Goal: Information Seeking & Learning: Learn about a topic

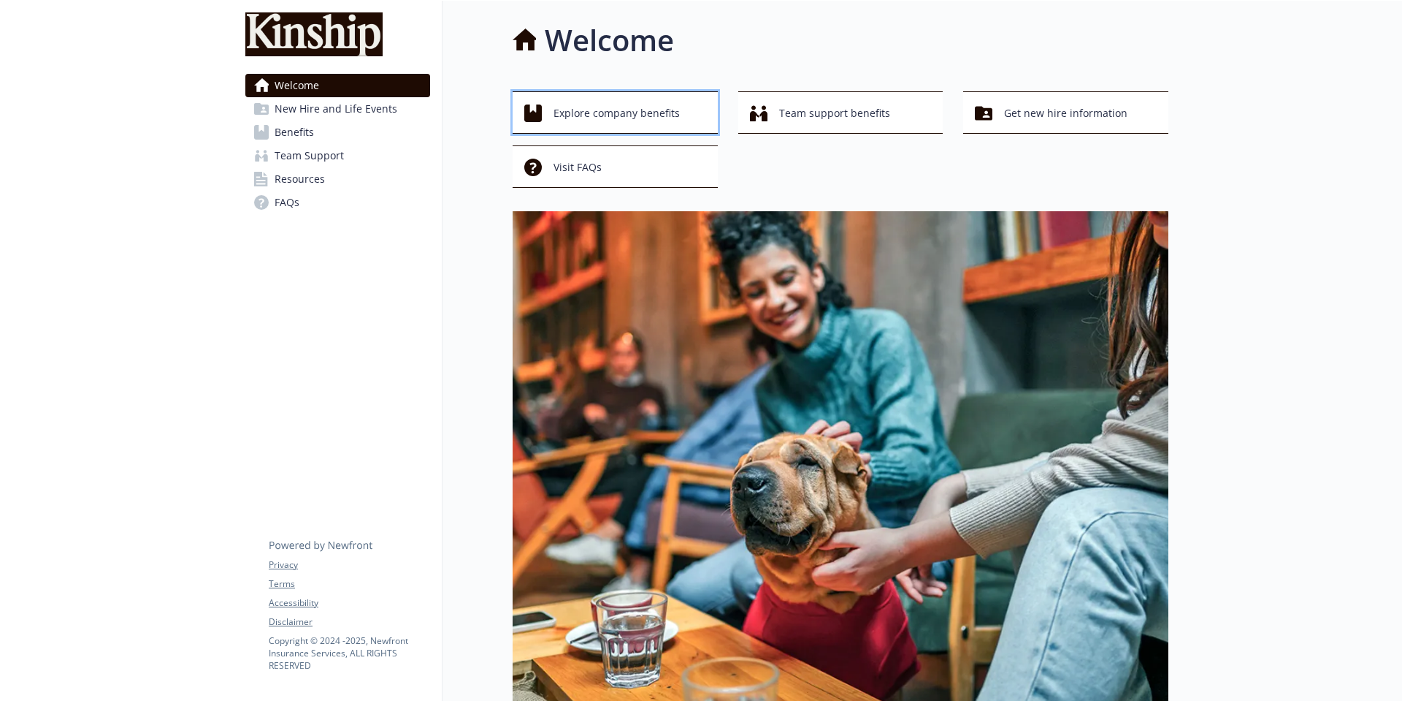
click at [608, 118] on span "Explore company benefits" at bounding box center [617, 113] width 126 height 28
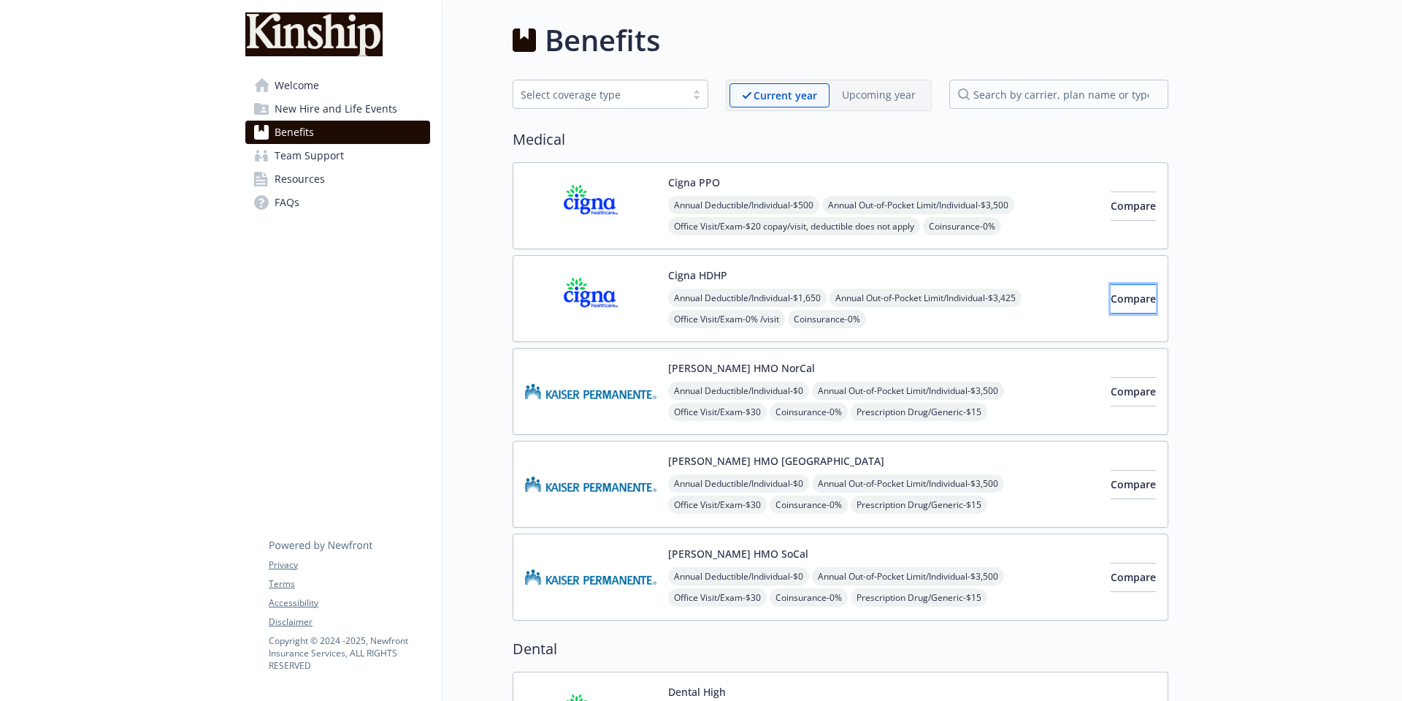
click at [1111, 305] on button "Compare" at bounding box center [1133, 298] width 45 height 29
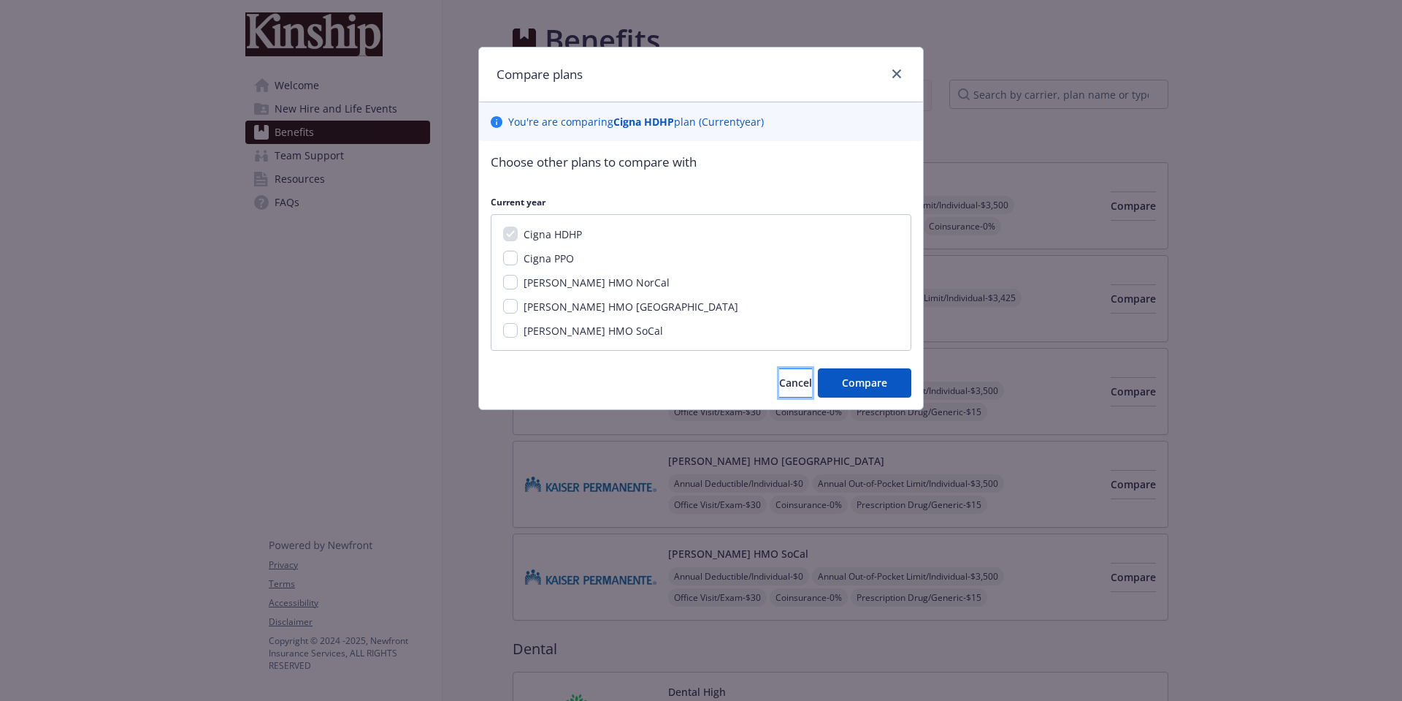
click at [779, 389] on button "Cancel" at bounding box center [795, 382] width 33 height 29
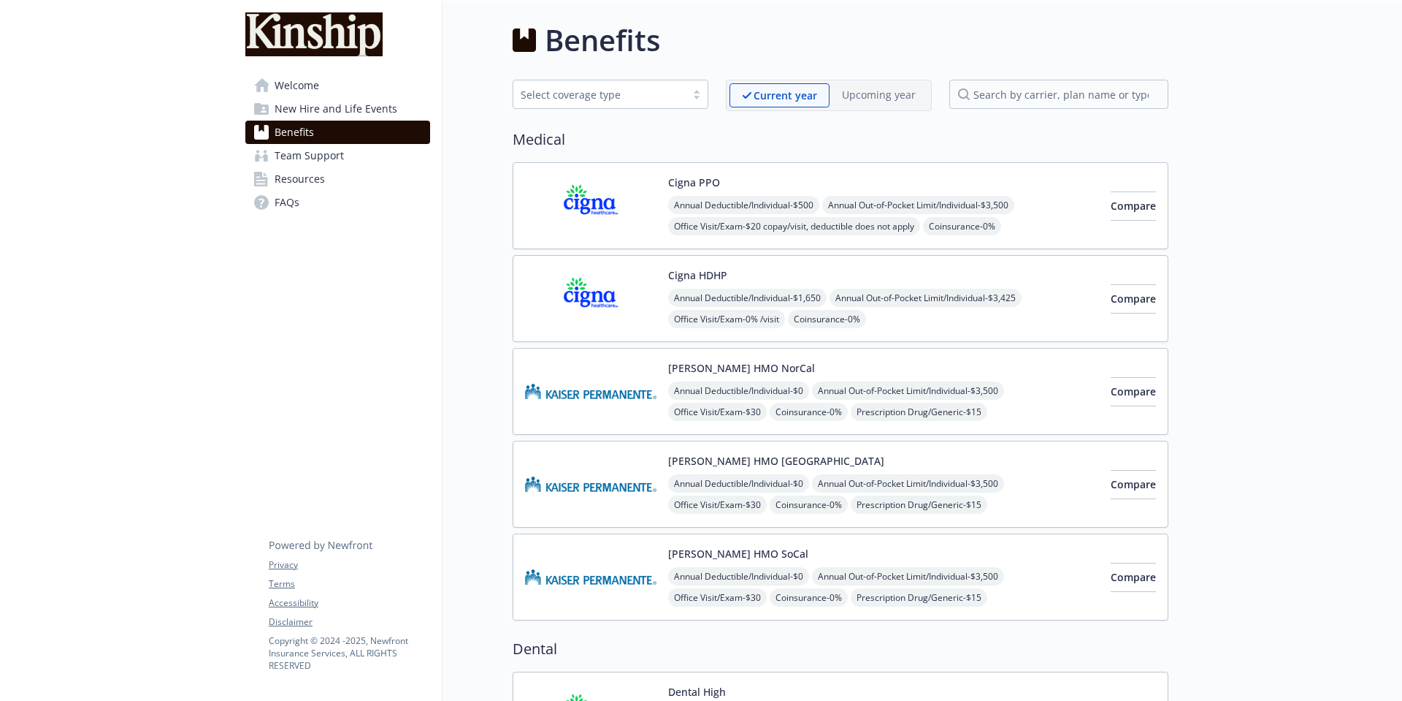
click at [588, 296] on img at bounding box center [590, 298] width 131 height 62
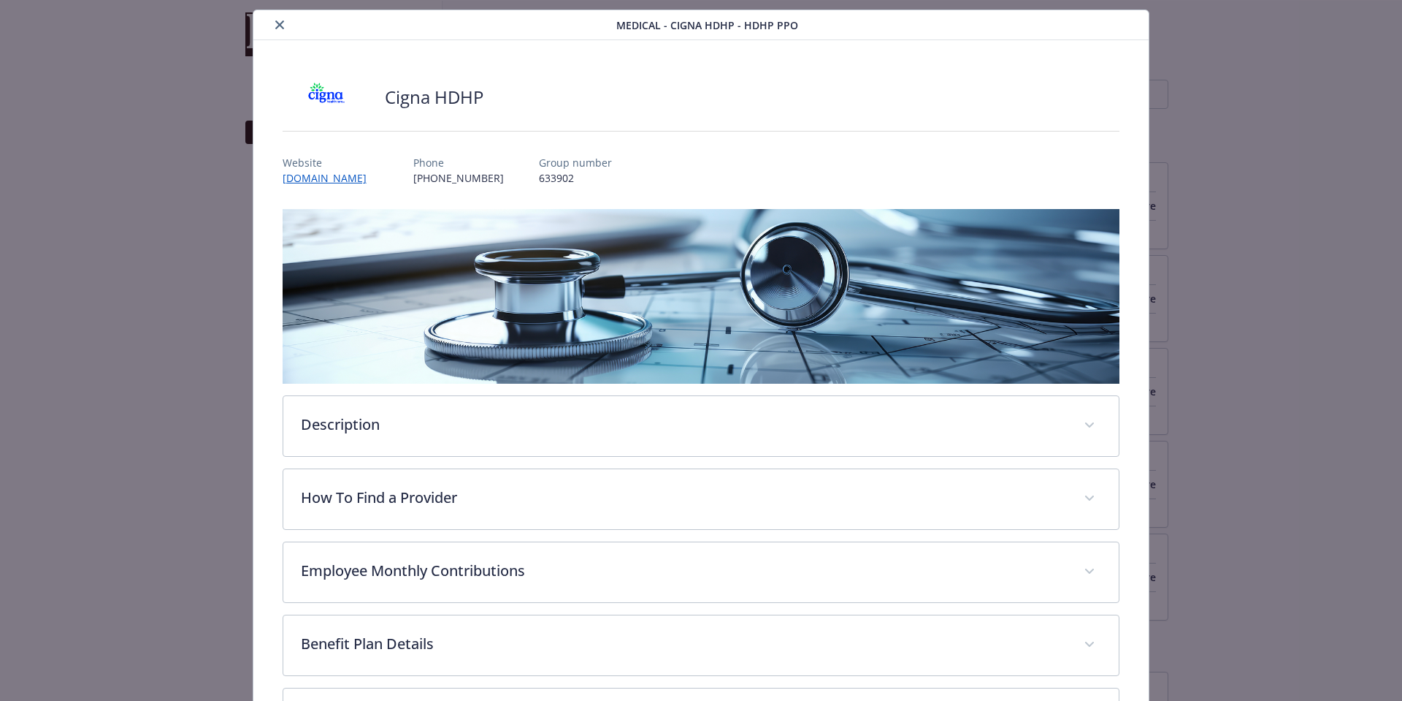
scroll to position [167, 0]
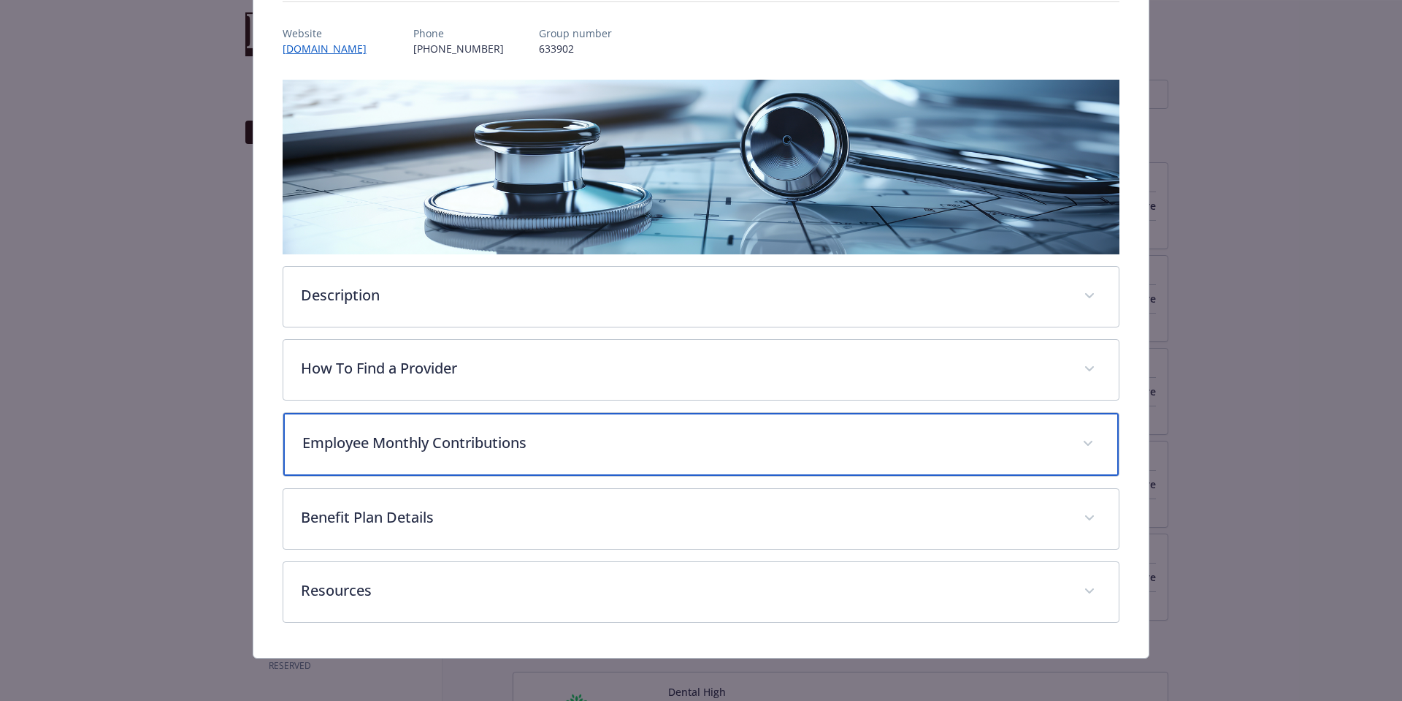
click at [386, 443] on p "Employee Monthly Contributions" at bounding box center [683, 443] width 763 height 22
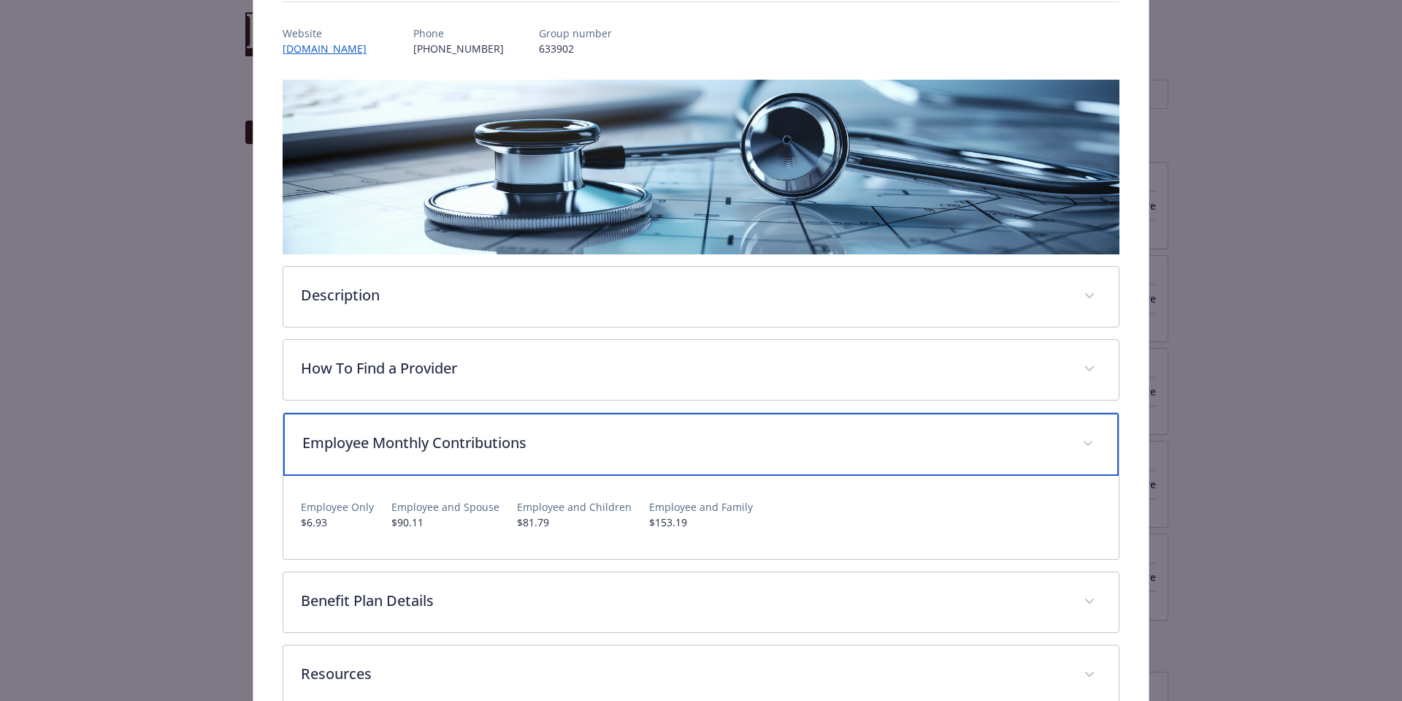
scroll to position [253, 0]
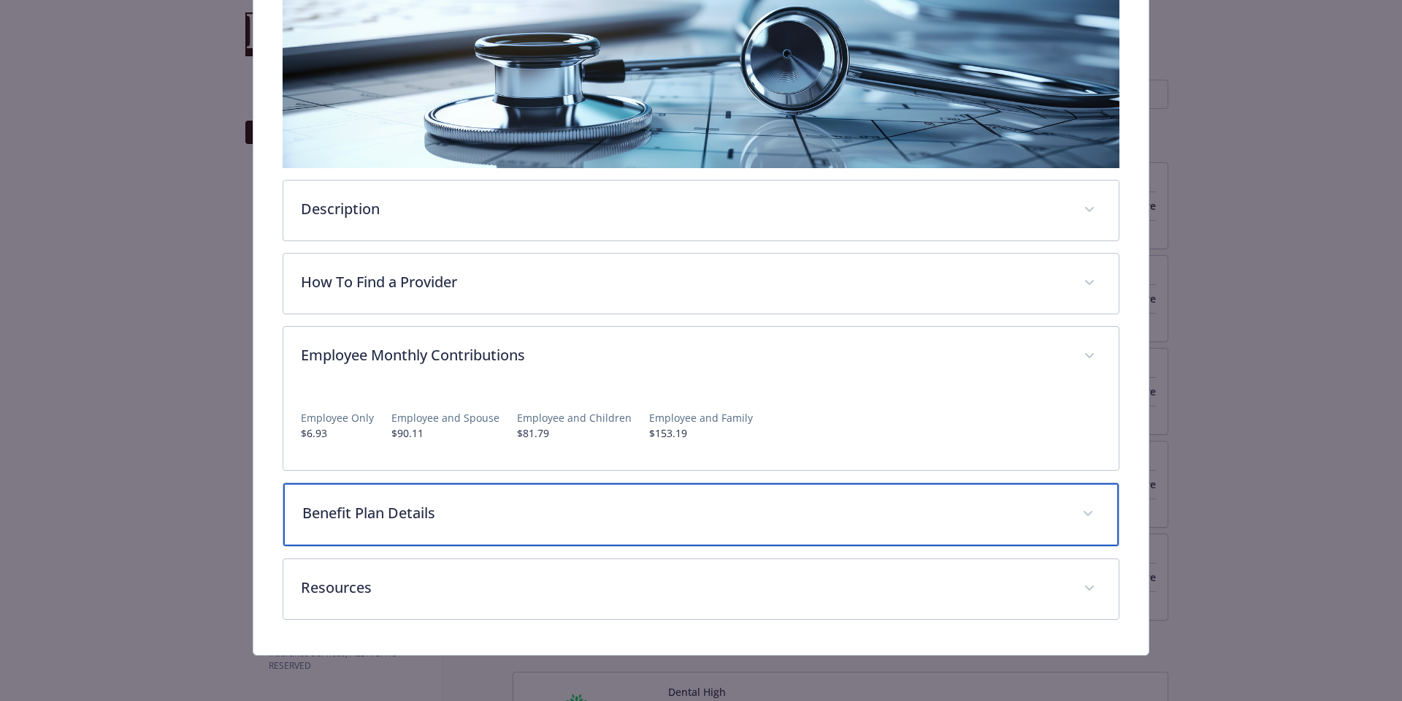
click at [430, 514] on p "Benefit Plan Details" at bounding box center [683, 513] width 763 height 22
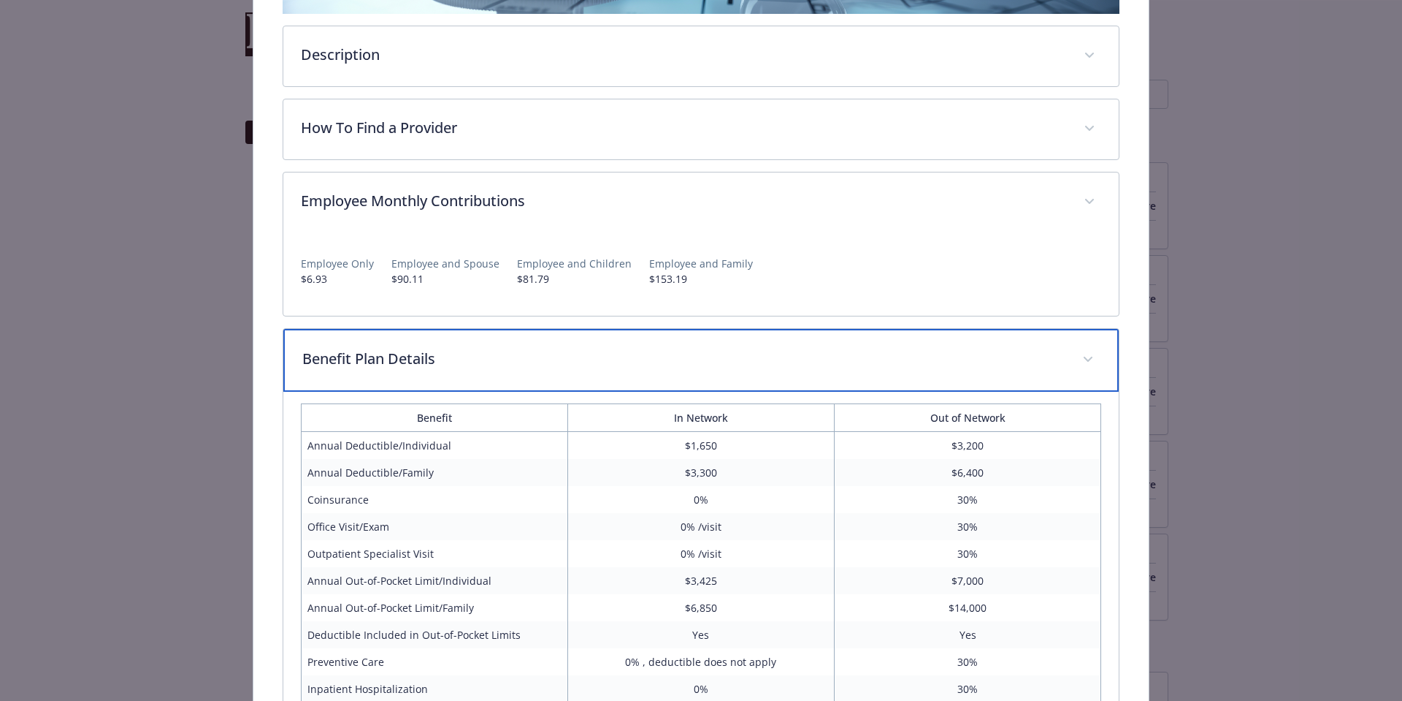
scroll to position [0, 0]
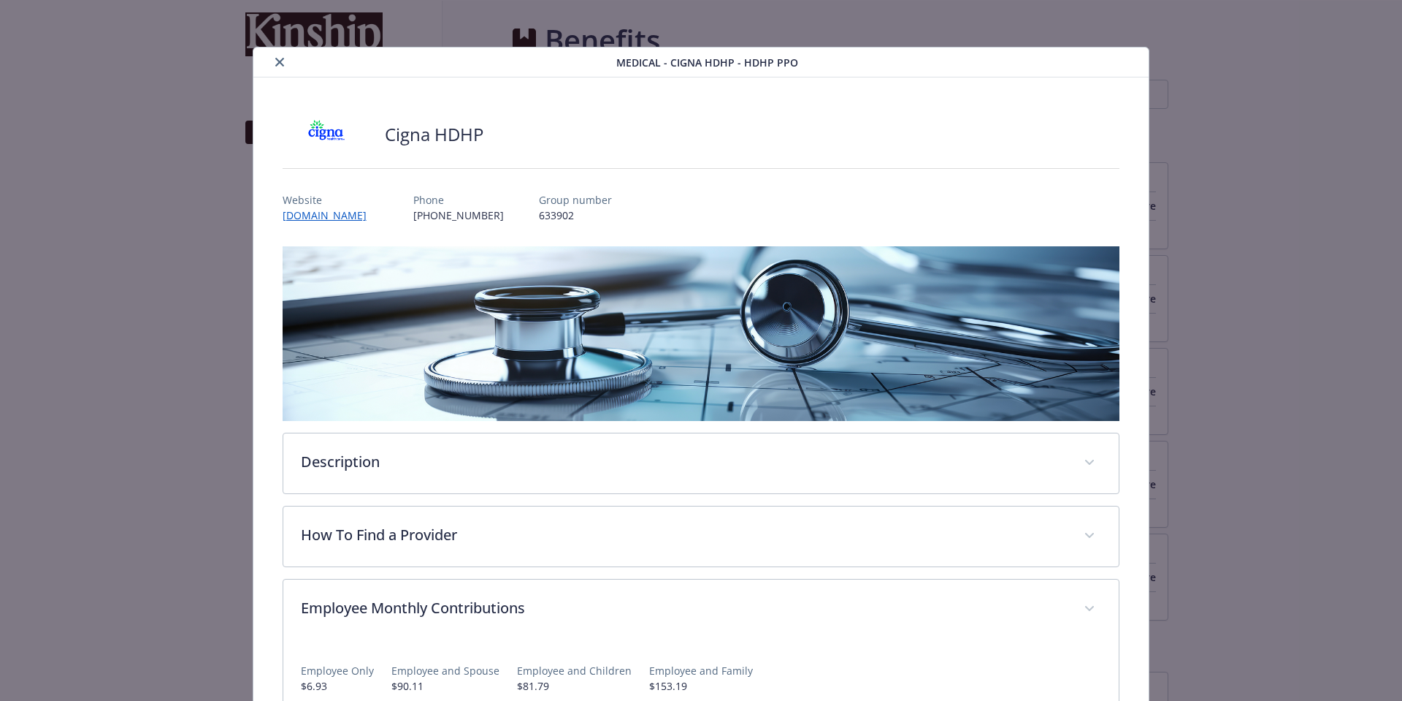
click at [271, 63] on button "close" at bounding box center [280, 62] width 18 height 18
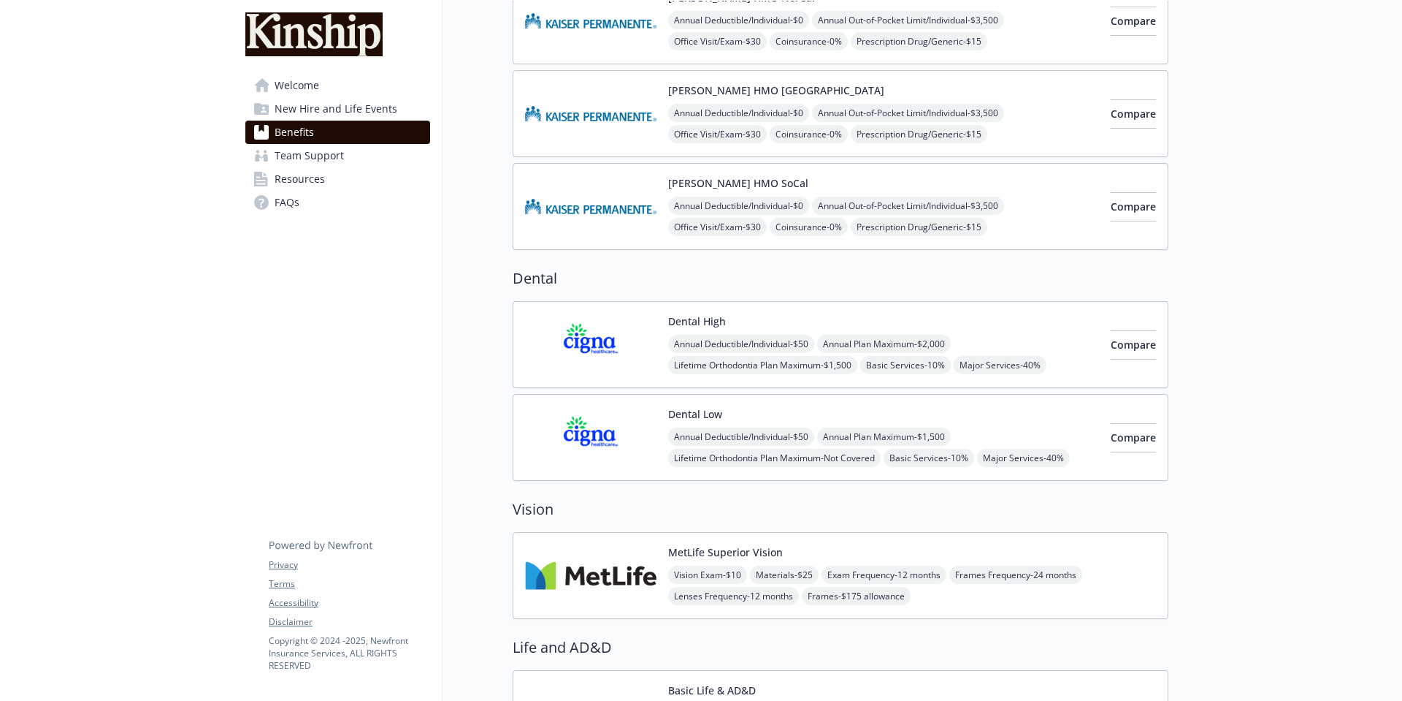
click at [738, 346] on span "Annual Deductible/Individual - $50" at bounding box center [741, 344] width 146 height 18
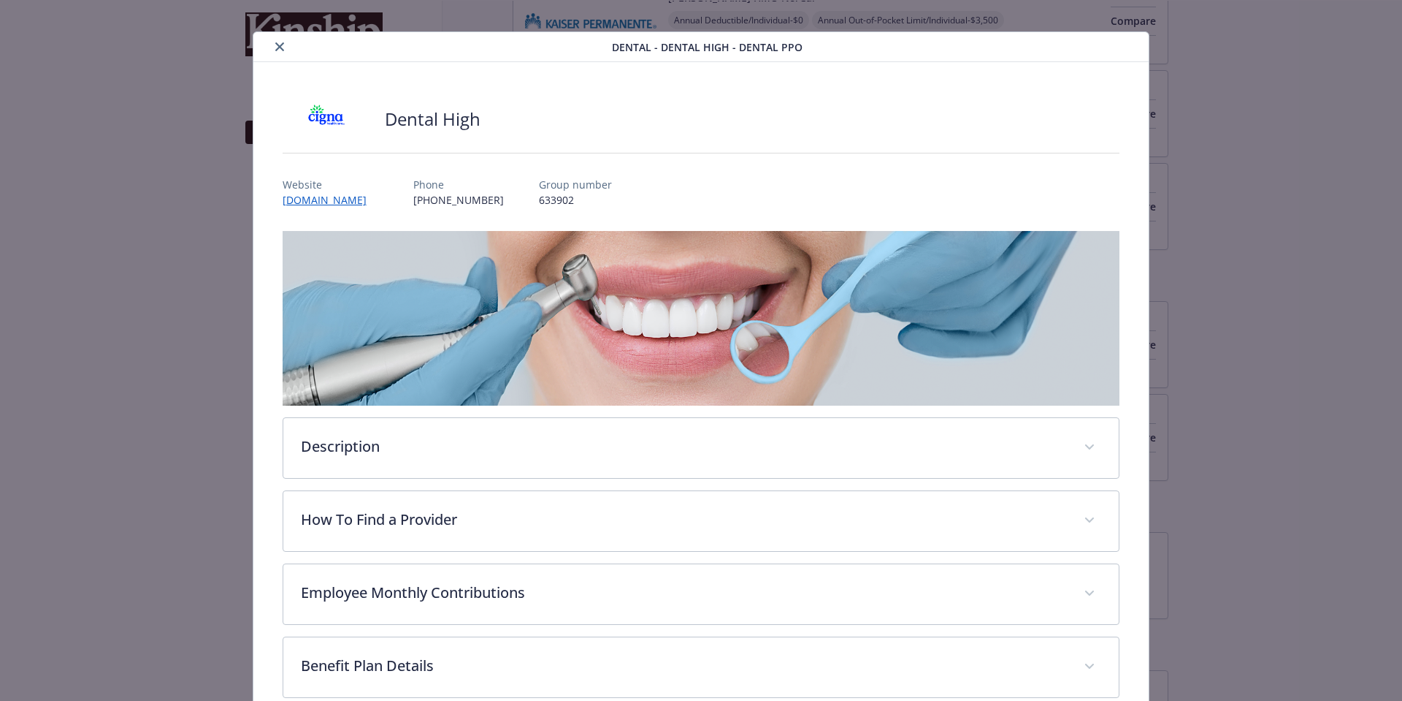
scroll to position [240, 0]
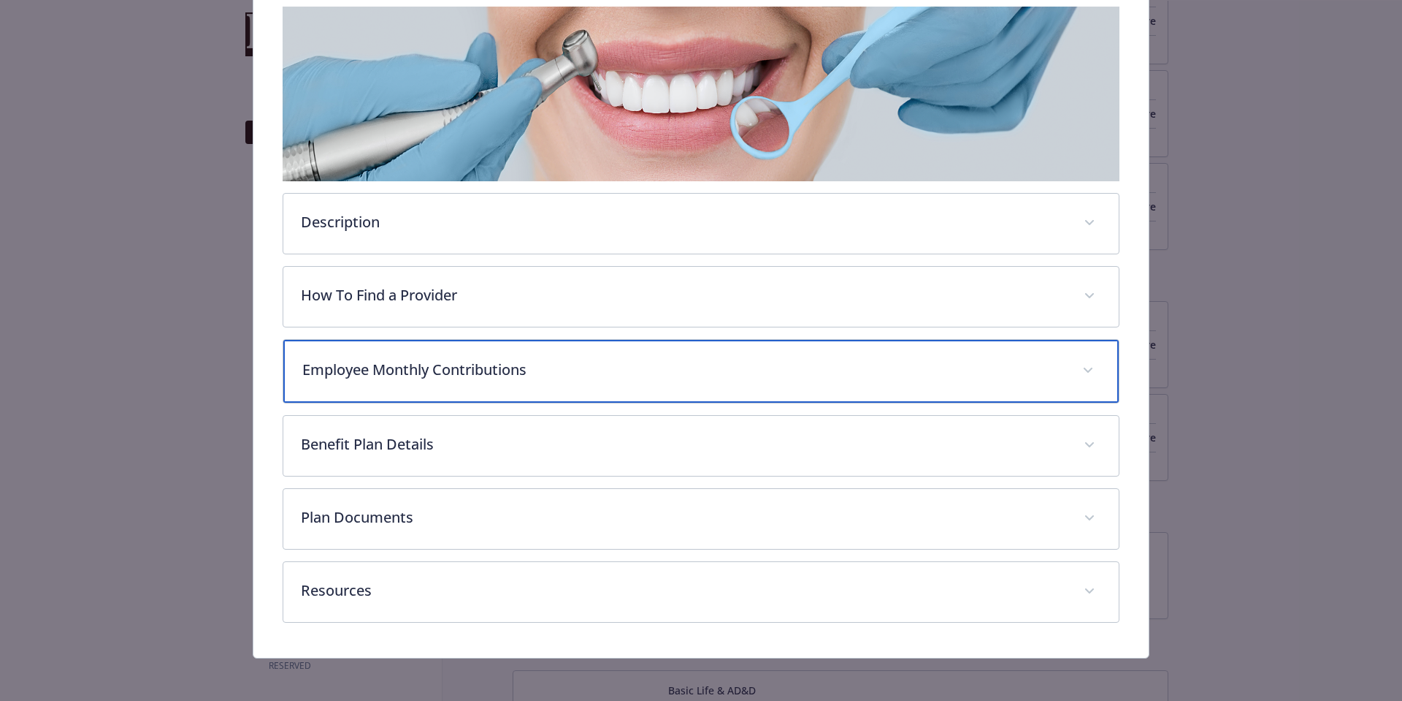
click at [384, 378] on div "Employee Monthly Contributions" at bounding box center [701, 371] width 836 height 63
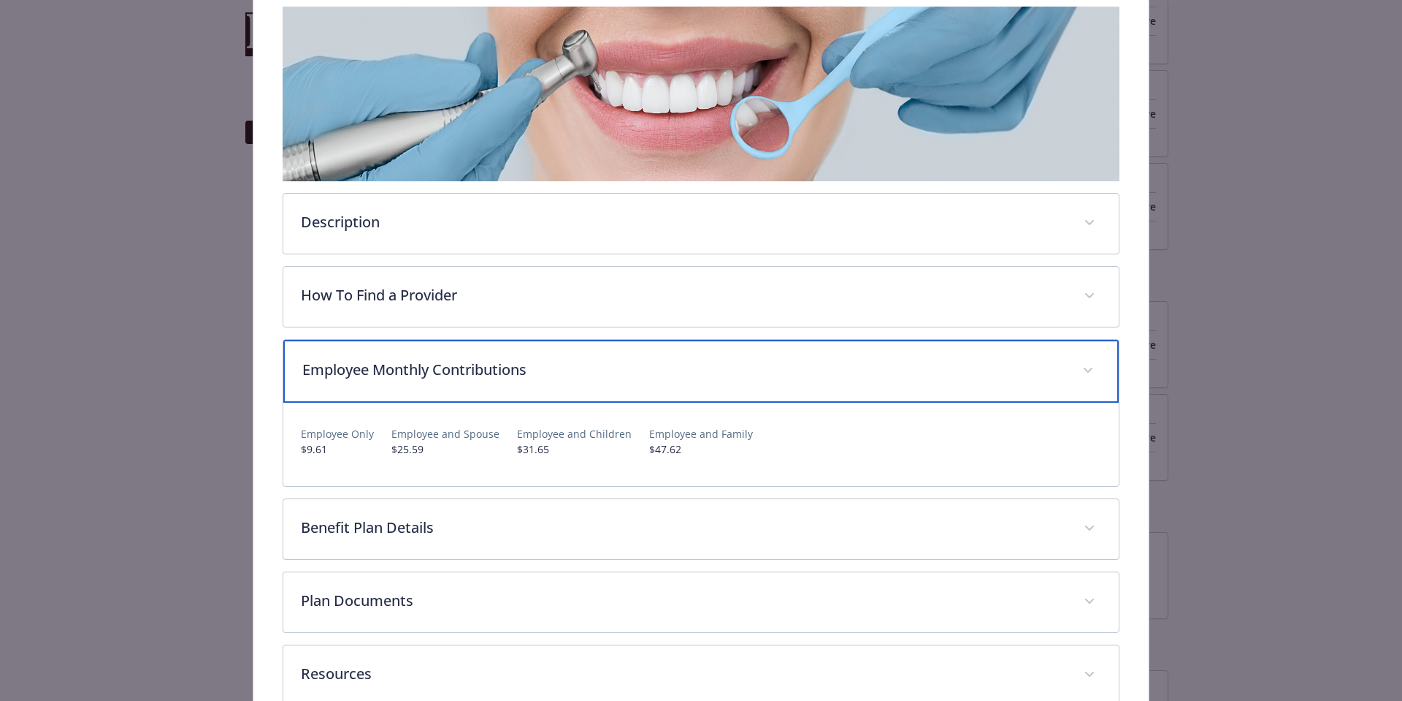
scroll to position [0, 0]
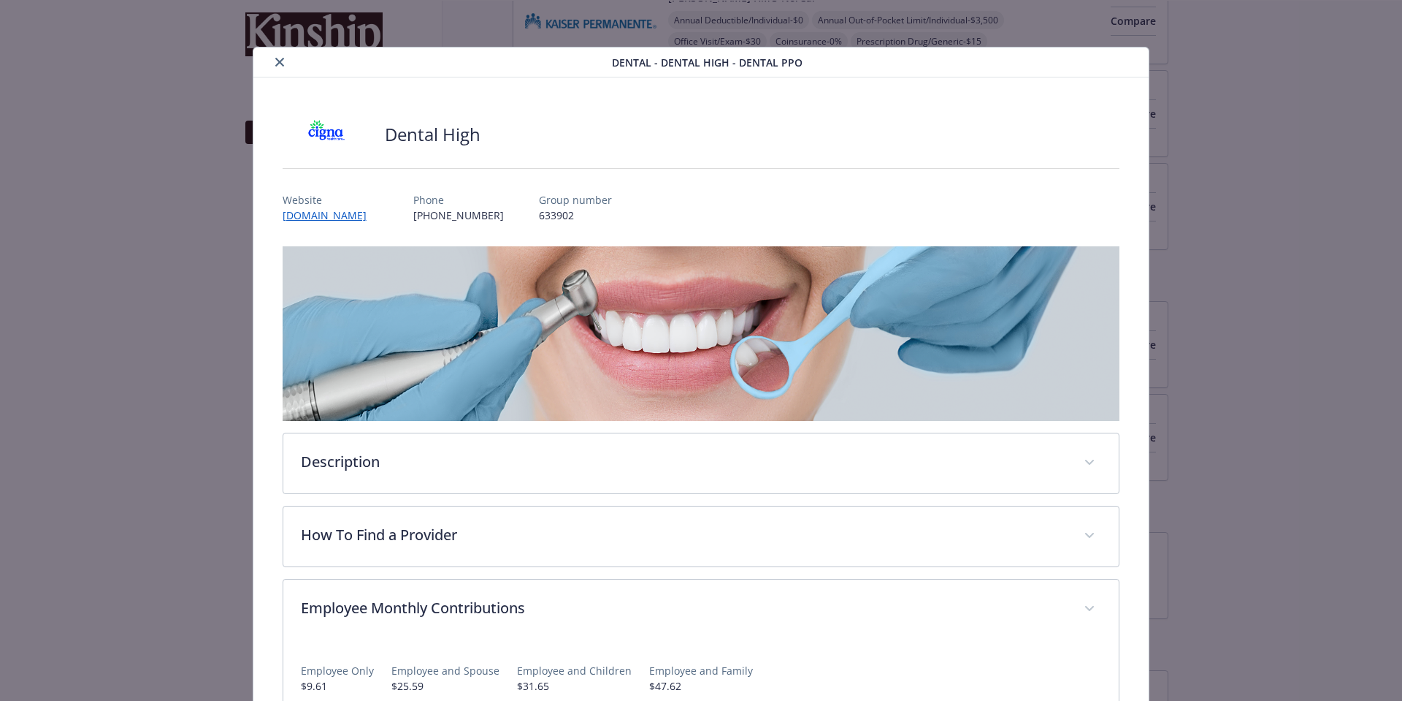
click at [279, 61] on icon "close" at bounding box center [279, 62] width 9 height 9
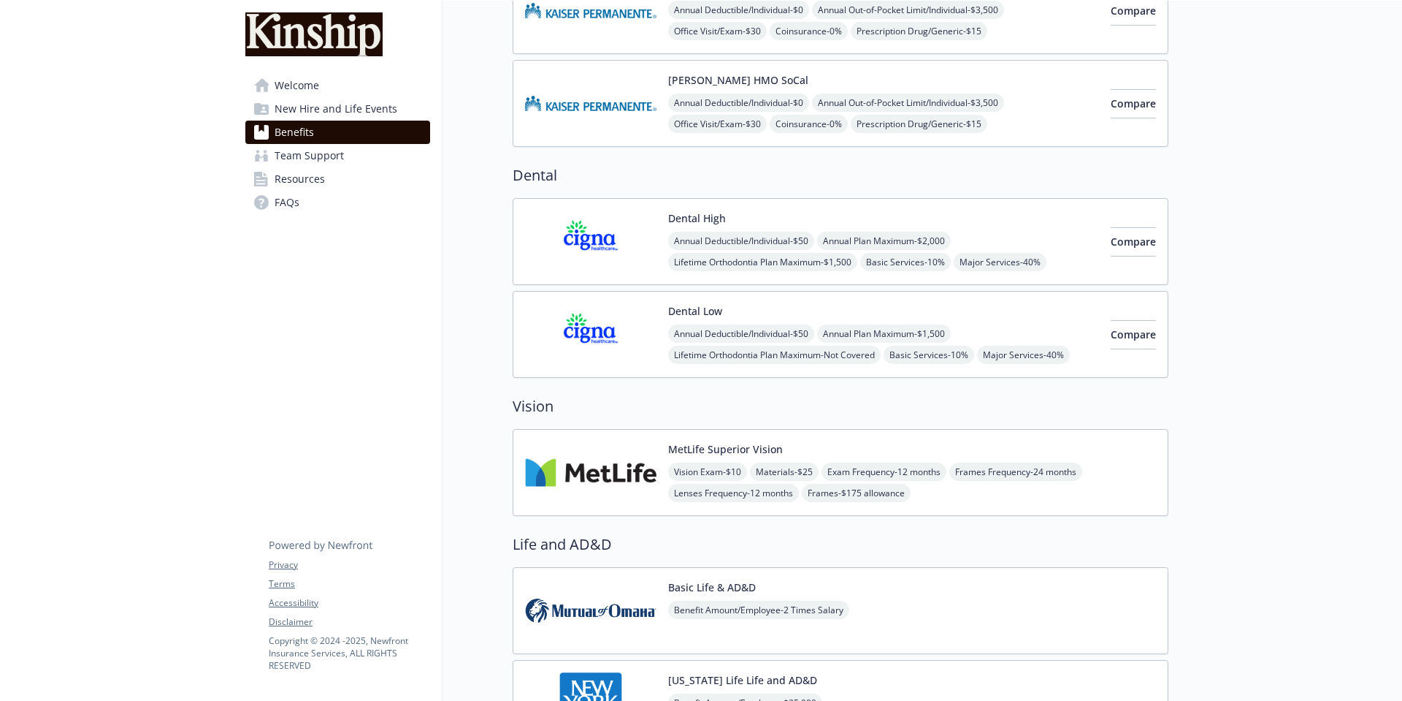
click at [653, 454] on img at bounding box center [590, 472] width 131 height 62
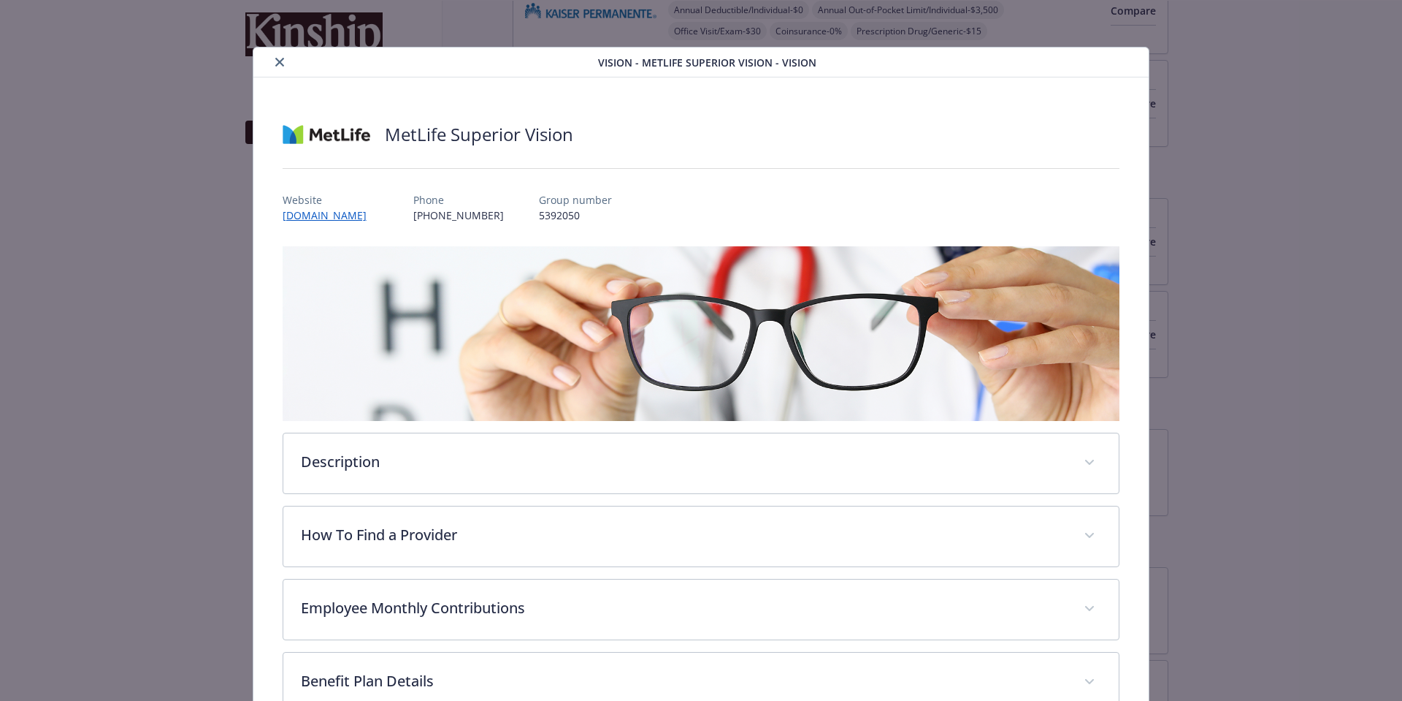
scroll to position [167, 0]
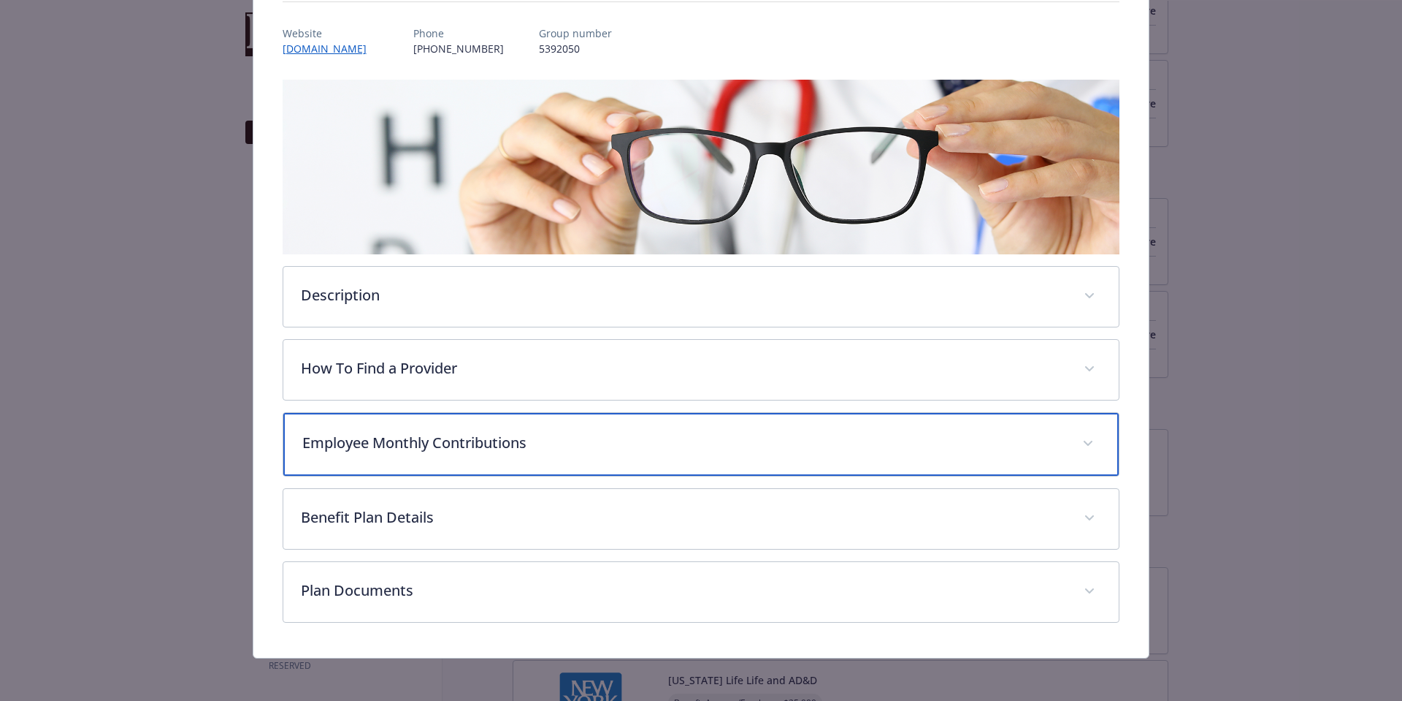
click at [394, 457] on div "Employee Monthly Contributions" at bounding box center [701, 444] width 836 height 63
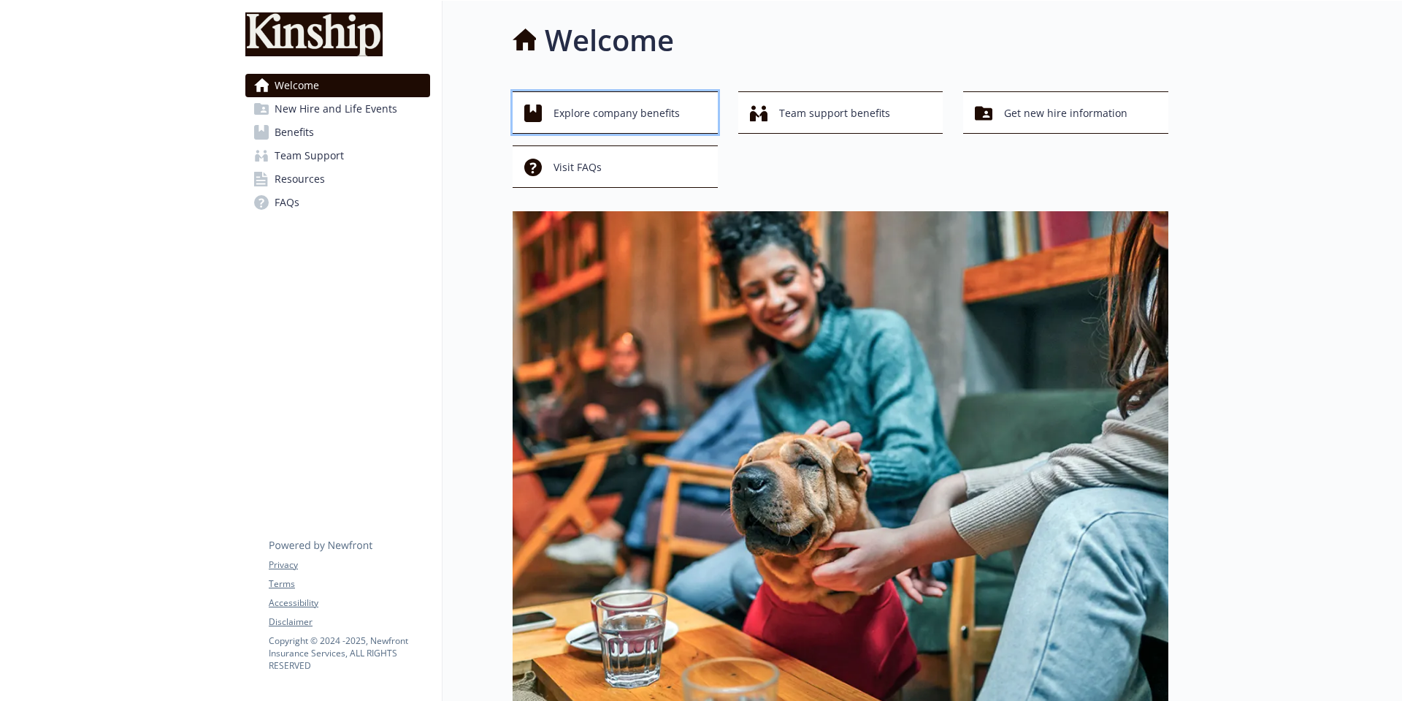
click at [596, 111] on span "Explore company benefits" at bounding box center [617, 113] width 126 height 28
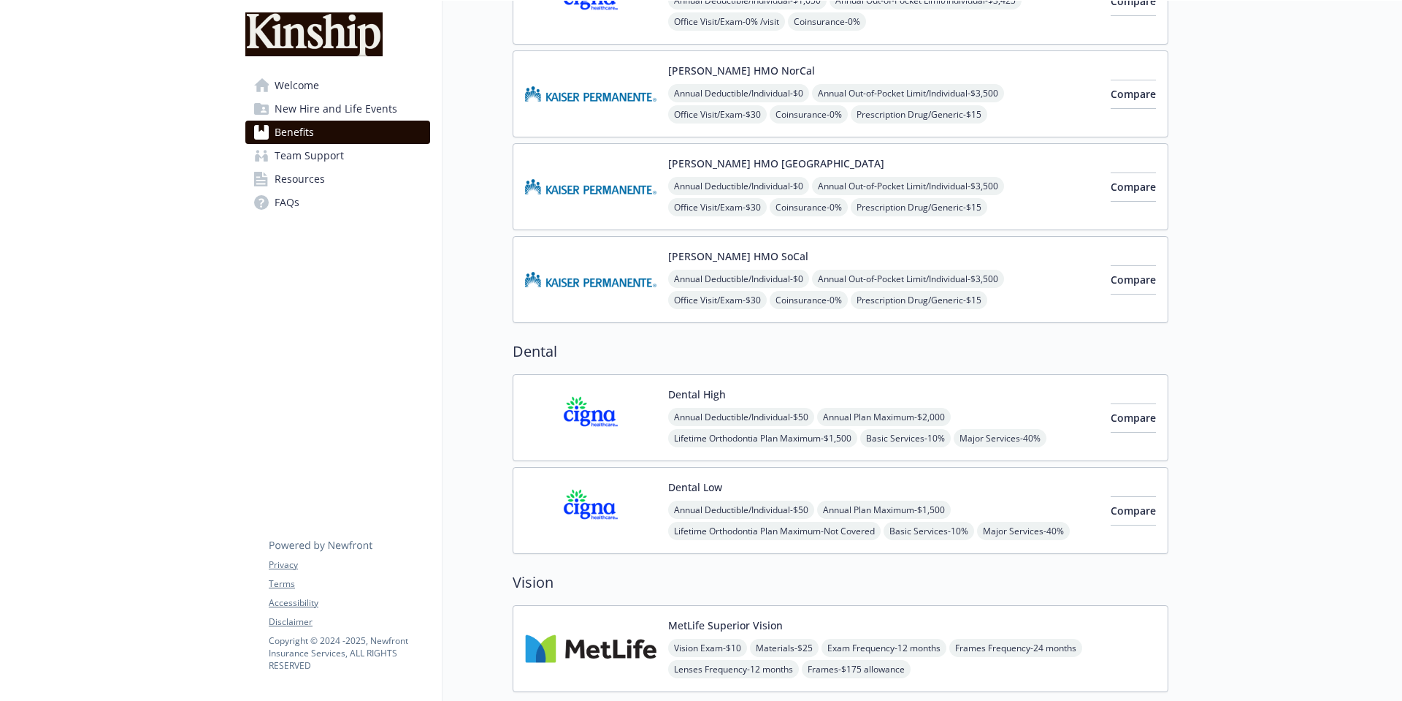
click at [645, 394] on img at bounding box center [590, 417] width 131 height 62
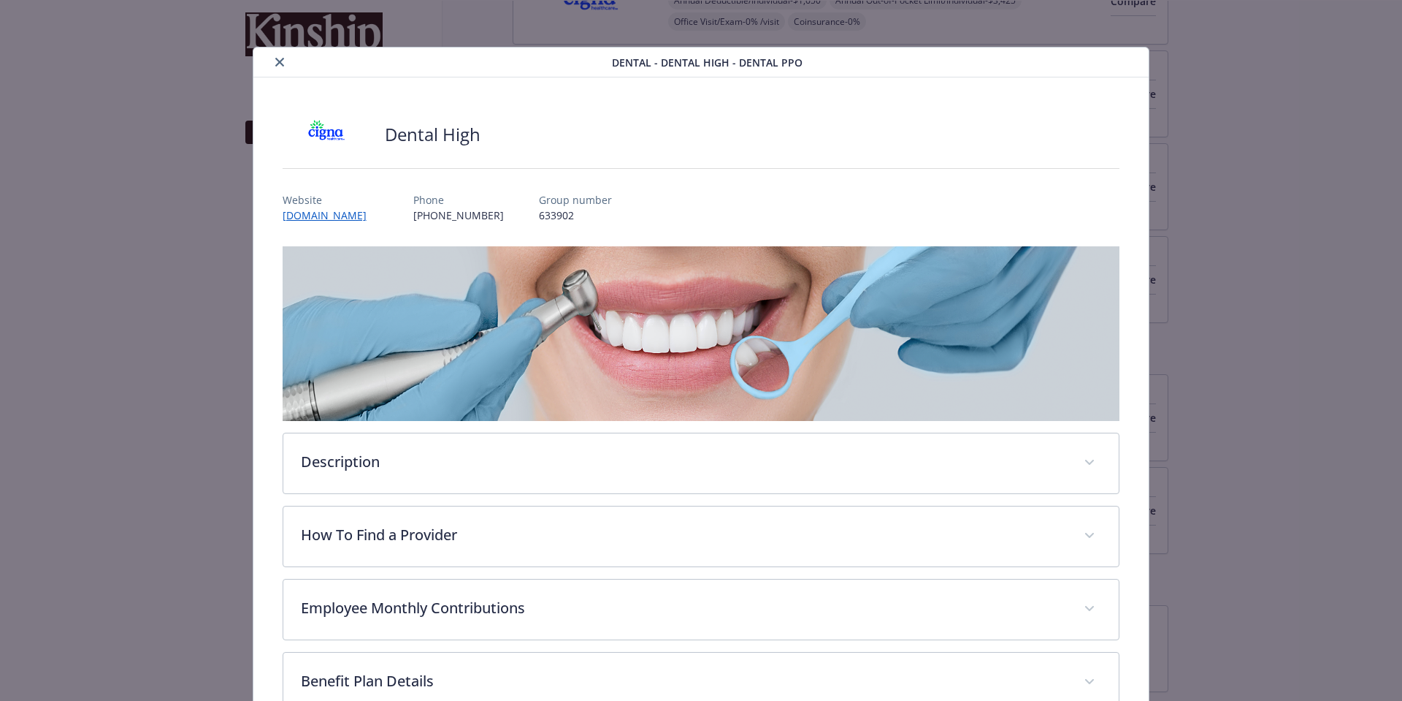
scroll to position [44, 0]
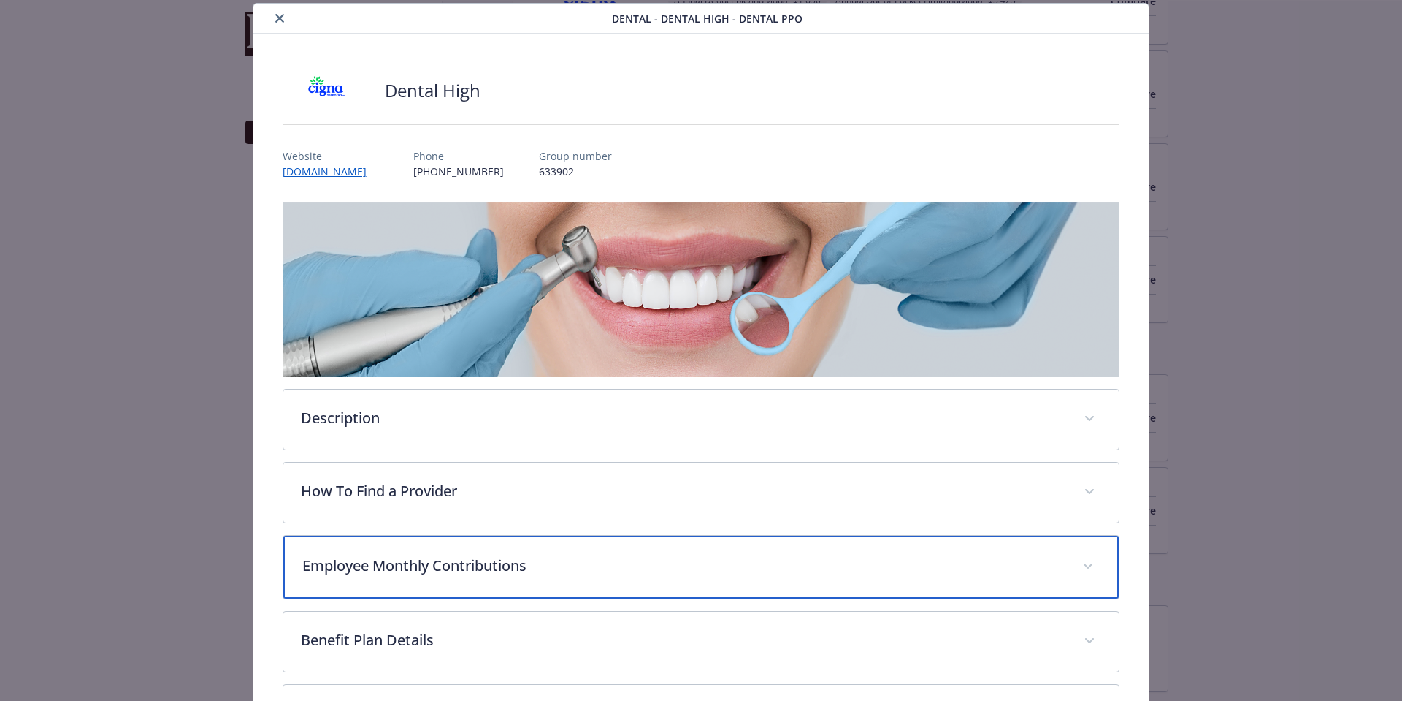
click at [510, 568] on p "Employee Monthly Contributions" at bounding box center [683, 565] width 763 height 22
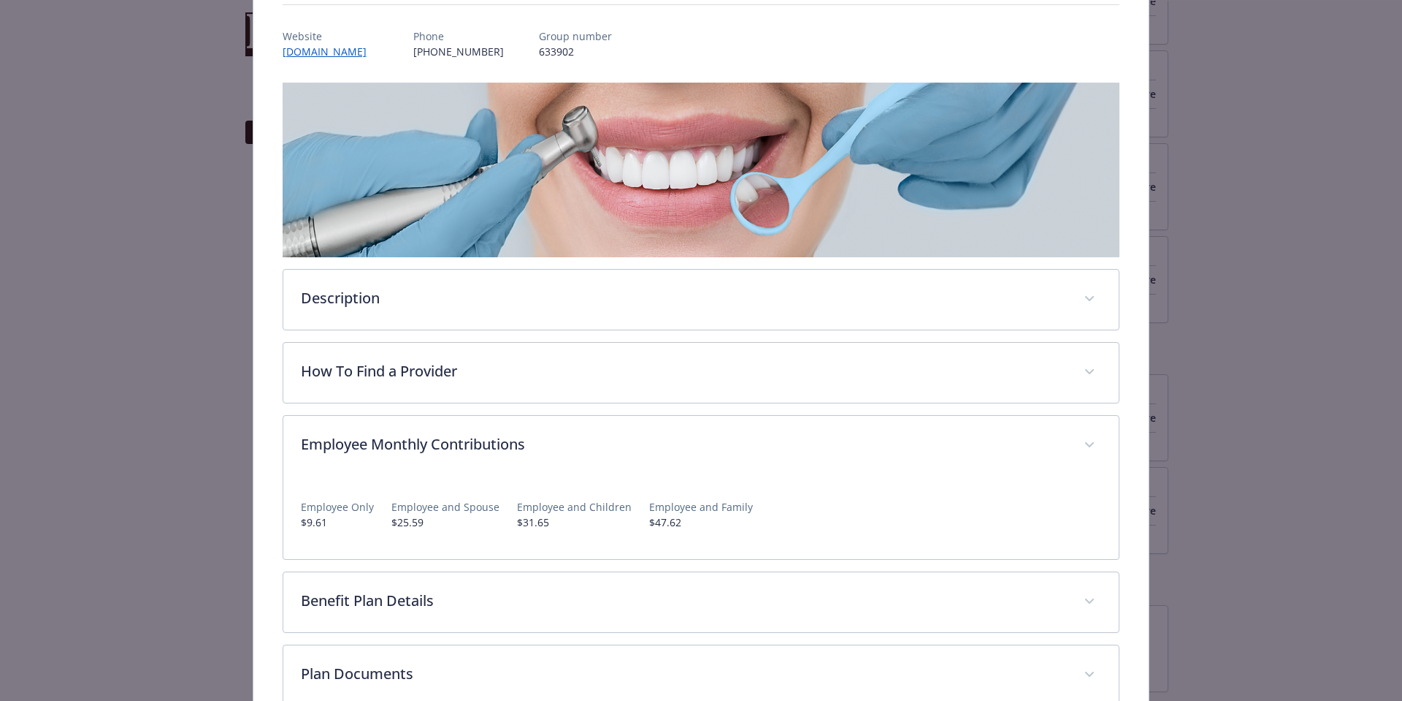
scroll to position [206, 0]
